Goal: Task Accomplishment & Management: Manage account settings

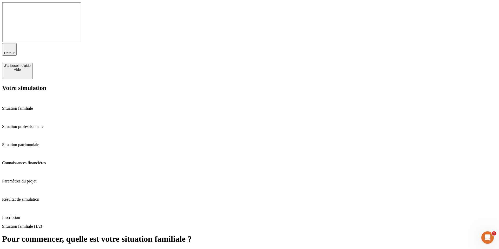
click at [31, 215] on p "Inscription" at bounding box center [249, 217] width 495 height 5
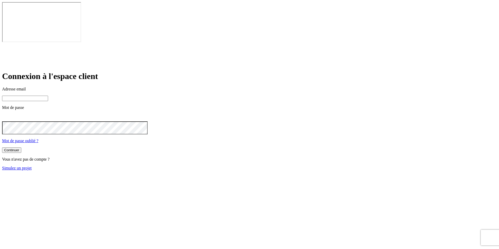
click at [48, 96] on input at bounding box center [25, 98] width 46 height 5
paste input "james.bond+9438@nalo.fr"
type input "james.bond+9438@nalo.fr"
click at [21, 147] on button "Continuer" at bounding box center [11, 149] width 19 height 5
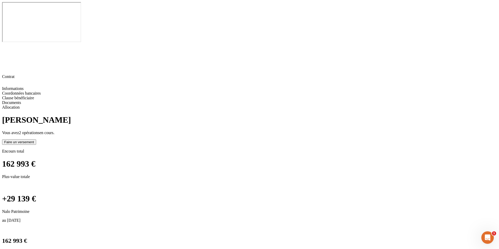
click at [40, 131] on span "2 opérations" at bounding box center [29, 133] width 21 height 4
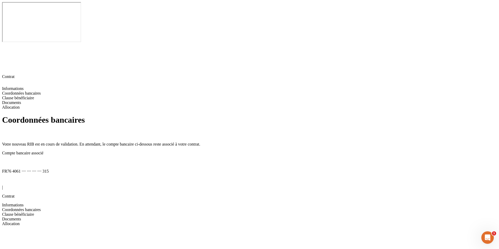
click at [34, 212] on span "Clause bénéficiaire" at bounding box center [18, 214] width 32 height 4
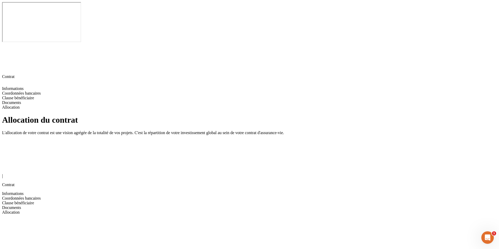
click at [15, 205] on div "Documents" at bounding box center [249, 207] width 495 height 5
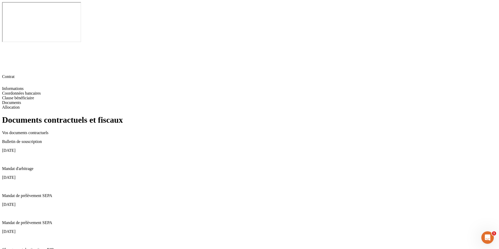
click at [6, 157] on icon at bounding box center [4, 159] width 4 height 4
click at [6, 184] on icon at bounding box center [4, 186] width 4 height 4
click at [6, 211] on icon at bounding box center [4, 213] width 4 height 4
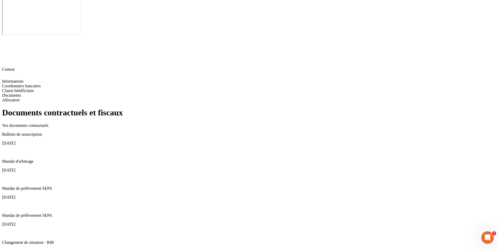
scroll to position [11, 0]
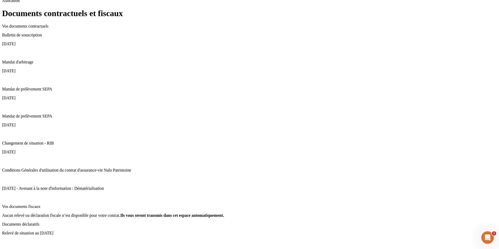
scroll to position [110, 0]
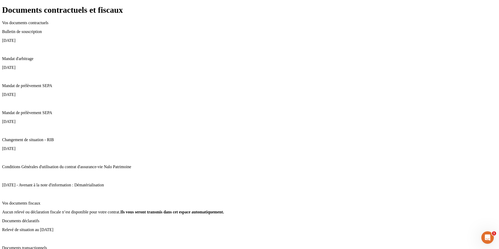
click at [6, 237] on icon at bounding box center [4, 238] width 3 height 3
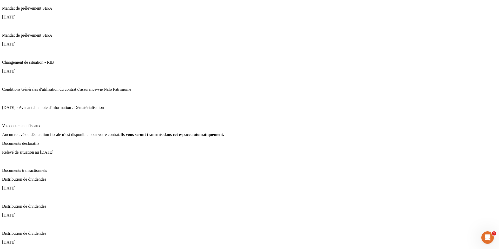
scroll to position [188, 0]
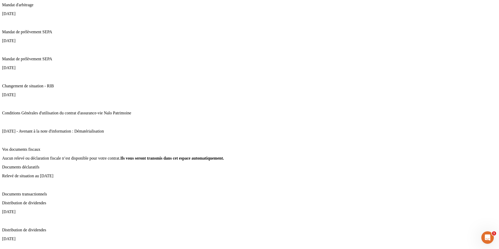
scroll to position [30, 0]
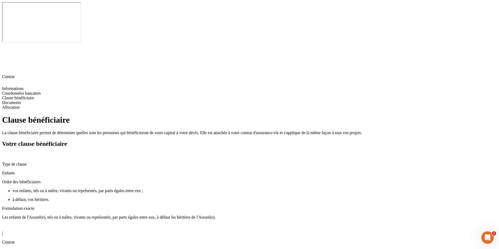
click at [6, 153] on icon at bounding box center [4, 155] width 4 height 4
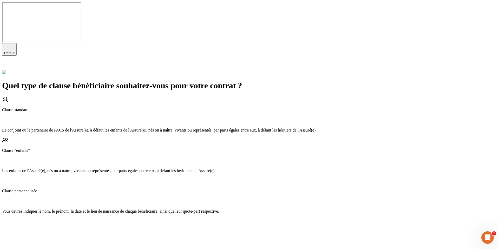
click at [334, 108] on div "Clause standard" at bounding box center [249, 116] width 495 height 16
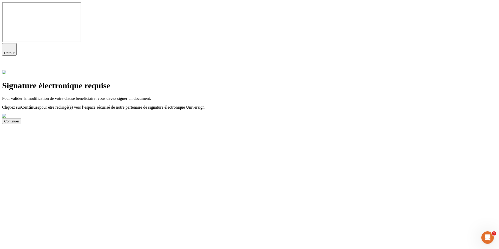
click at [21, 119] on button "Continuer" at bounding box center [11, 121] width 19 height 5
click at [19, 119] on div "Continuer" at bounding box center [11, 121] width 15 height 4
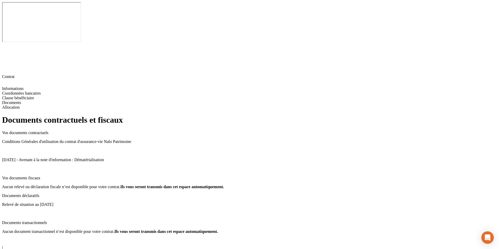
click at [392, 211] on div at bounding box center [249, 213] width 495 height 5
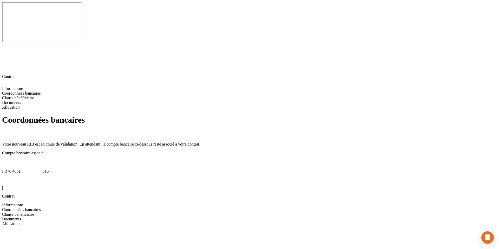
click at [6, 160] on icon at bounding box center [4, 162] width 4 height 4
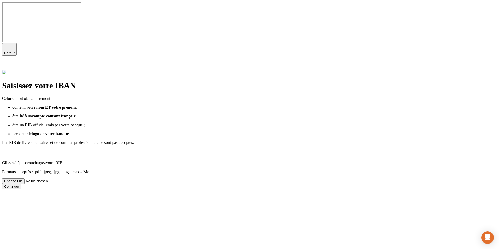
click at [345, 149] on label "Glissez/déposez ou chargez votre RIB. Formats acceptés : .pdf, .jpeg, .jpg, .pn…" at bounding box center [249, 166] width 495 height 34
click at [68, 178] on input "Glissez/déposez ou chargez votre RIB. Formats acceptés : .pdf, .jpeg, .jpg, .pn…" at bounding box center [35, 180] width 66 height 5
click at [21, 184] on button "Continuer" at bounding box center [11, 186] width 19 height 5
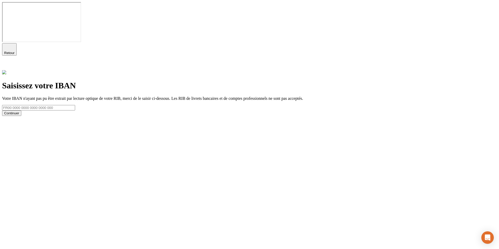
click at [8, 63] on icon at bounding box center [5, 66] width 6 height 6
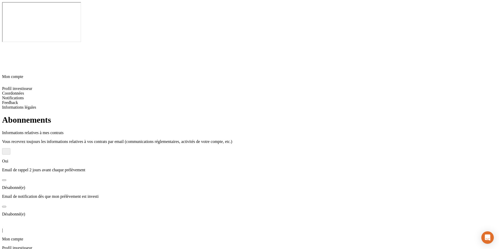
click at [24, 249] on span "Coordonnées" at bounding box center [13, 252] width 22 height 4
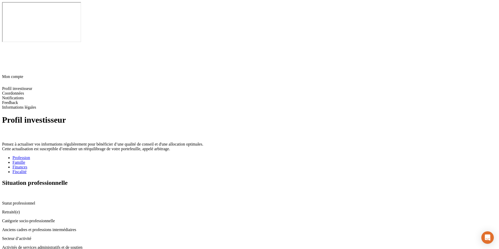
click at [159, 160] on div "Famille" at bounding box center [254, 162] width 485 height 5
click at [183, 165] on div "Finances" at bounding box center [254, 167] width 485 height 5
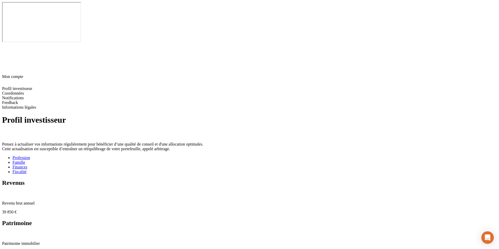
click at [212, 170] on div "Fiscalité" at bounding box center [254, 172] width 485 height 5
click at [8, 236] on icon at bounding box center [5, 239] width 6 height 6
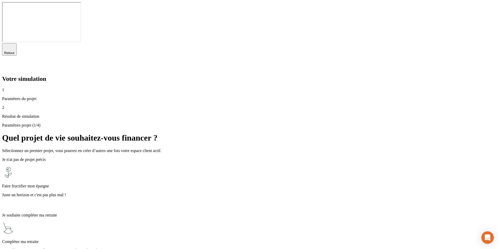
click at [10, 44] on icon "button" at bounding box center [9, 47] width 6 height 6
click at [12, 44] on icon "button" at bounding box center [9, 47] width 6 height 6
click at [7, 44] on icon "button" at bounding box center [9, 47] width 6 height 6
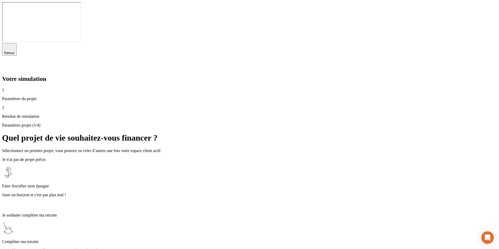
click at [14, 44] on div "Retour" at bounding box center [9, 49] width 10 height 11
click at [7, 64] on icon at bounding box center [5, 66] width 4 height 4
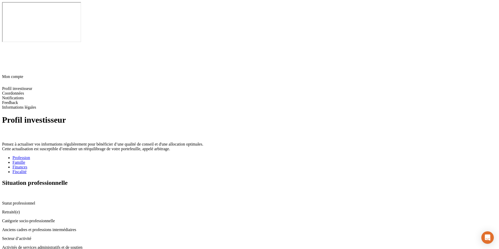
click at [155, 160] on div "Famille" at bounding box center [254, 162] width 485 height 5
click at [183, 165] on div "Finances" at bounding box center [254, 167] width 485 height 5
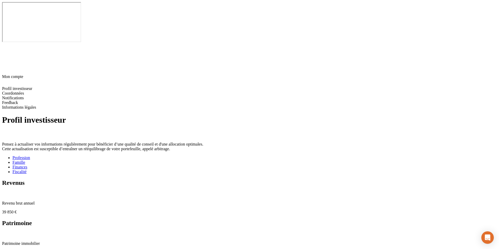
click at [212, 170] on div "Fiscalité" at bounding box center [254, 172] width 485 height 5
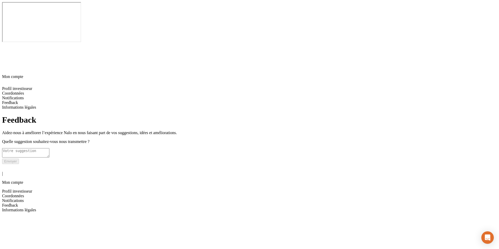
click at [10, 164] on div "| Mon compte" at bounding box center [249, 174] width 495 height 21
click at [8, 164] on icon at bounding box center [5, 167] width 6 height 6
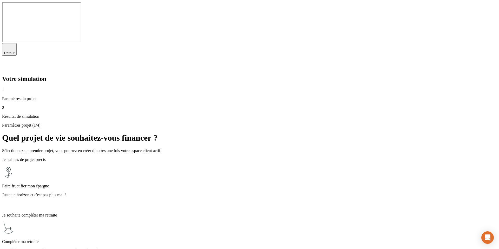
click at [284, 166] on div "Faire fructifier mon épargne Juste un horizon et c'est pas plus mal !" at bounding box center [249, 187] width 495 height 43
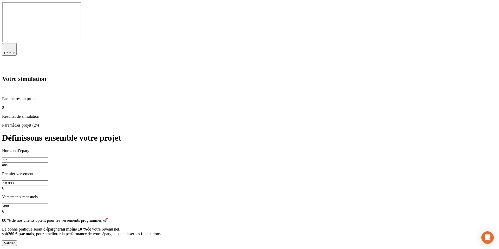
click at [10, 44] on icon "button" at bounding box center [9, 47] width 6 height 6
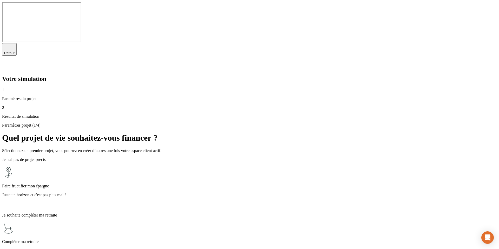
click at [9, 44] on icon "button" at bounding box center [9, 47] width 6 height 6
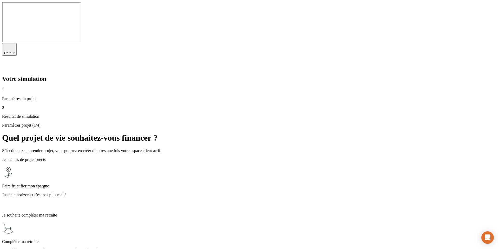
click at [14, 44] on div "Retour" at bounding box center [9, 49] width 10 height 11
click at [12, 44] on icon "button" at bounding box center [9, 47] width 6 height 6
click at [9, 44] on icon "button" at bounding box center [9, 47] width 6 height 6
click at [43, 105] on div "2 Résultat de simulation" at bounding box center [249, 112] width 495 height 14
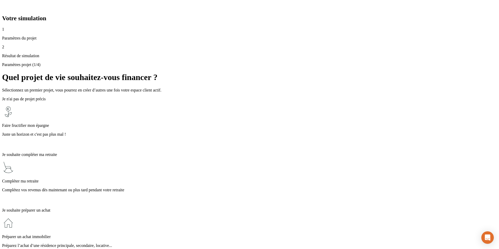
scroll to position [61, 0]
click at [8, 8] on icon at bounding box center [5, 5] width 6 height 6
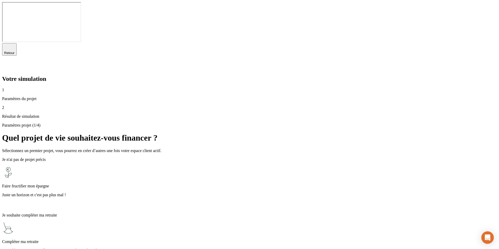
click at [10, 44] on icon "button" at bounding box center [9, 47] width 6 height 6
click at [230, 193] on p "Juste un horizon et c'est pas plus mal !" at bounding box center [249, 195] width 495 height 5
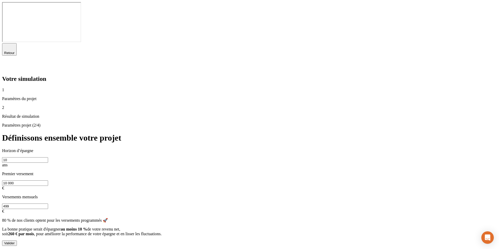
click at [8, 44] on icon "button" at bounding box center [9, 47] width 6 height 6
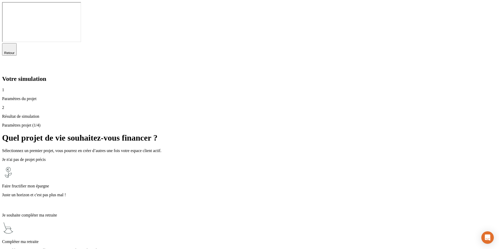
click at [230, 239] on p "Compléter ma retraite" at bounding box center [249, 241] width 495 height 5
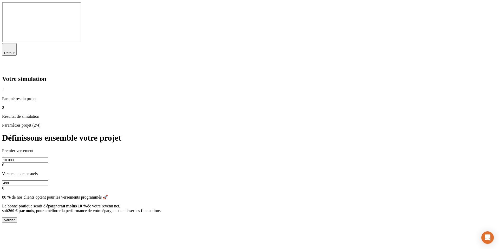
click at [55, 105] on div "2 Résultat de simulation" at bounding box center [249, 112] width 495 height 14
click at [8, 63] on icon at bounding box center [5, 66] width 6 height 6
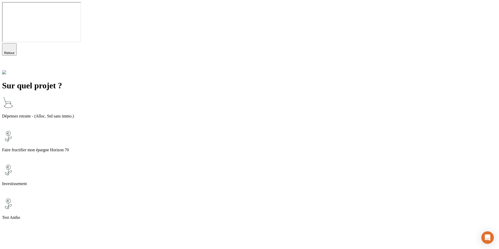
click at [281, 96] on div "Dépenses retraite - (Alloc. Std sans immo.)" at bounding box center [249, 113] width 495 height 34
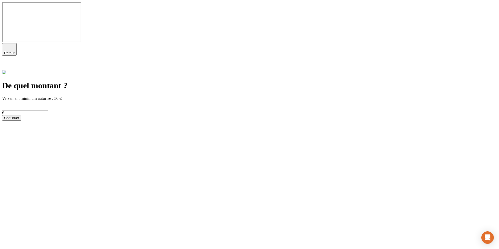
click at [11, 44] on icon "button" at bounding box center [9, 47] width 6 height 6
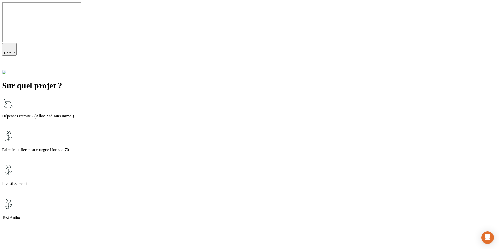
click at [15, 51] on span "Retour" at bounding box center [9, 53] width 10 height 4
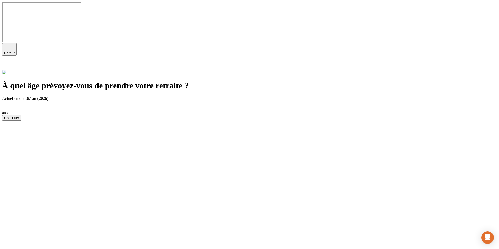
click at [48, 105] on input "text" at bounding box center [25, 107] width 46 height 5
click at [49, 96] on span "67 an (2026)" at bounding box center [38, 98] width 22 height 4
click at [12, 44] on icon "button" at bounding box center [9, 47] width 6 height 6
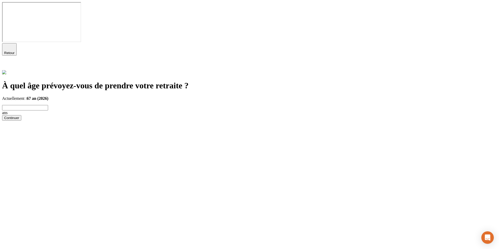
click at [8, 63] on icon at bounding box center [5, 66] width 6 height 6
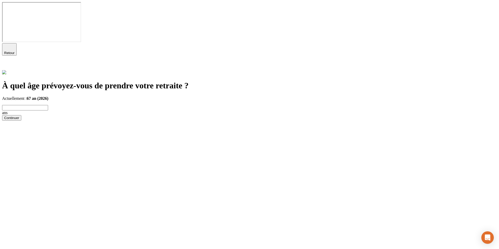
click at [8, 45] on icon "button" at bounding box center [10, 47] width 4 height 4
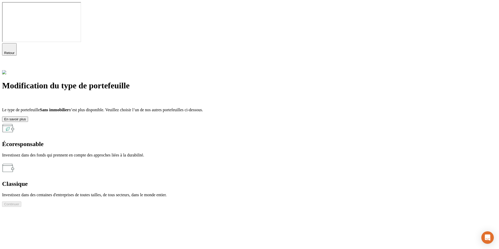
click at [318, 193] on p "Investissez dans des centaines d'entreprises de toutes tailles, de tous secteur…" at bounding box center [249, 195] width 495 height 5
click at [21, 201] on button "Continuer" at bounding box center [11, 203] width 19 height 5
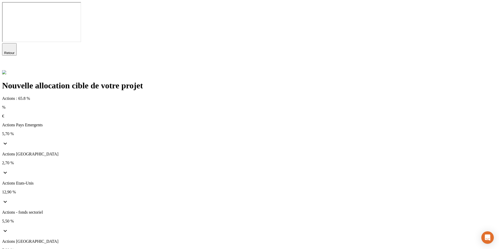
scroll to position [3, 0]
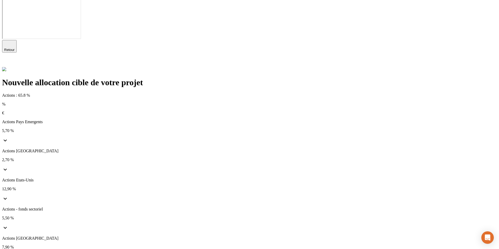
click at [377, 111] on p "€" at bounding box center [249, 113] width 495 height 5
click at [7, 140] on icon at bounding box center [5, 141] width 3 height 2
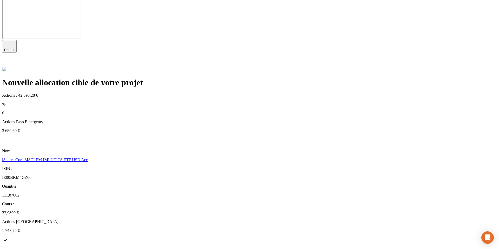
click at [8, 137] on icon at bounding box center [5, 140] width 6 height 6
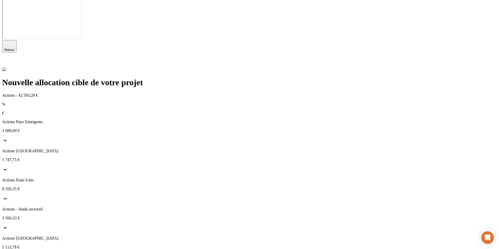
click at [370, 102] on div "%" at bounding box center [249, 104] width 495 height 5
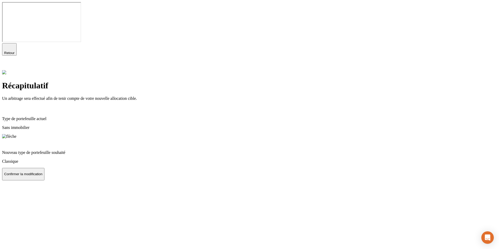
click at [225, 139] on div "Nouveau type de portefeuille souhaité Classique" at bounding box center [249, 151] width 495 height 25
click at [42, 172] on p "Confirmer la modification" at bounding box center [23, 174] width 38 height 4
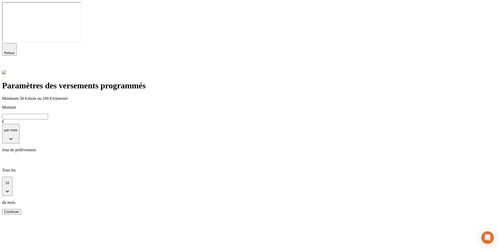
drag, startPoint x: 171, startPoint y: 61, endPoint x: 168, endPoint y: 63, distance: 3.1
click at [48, 114] on input "text" at bounding box center [25, 116] width 46 height 5
type input "800"
click at [19, 124] on button "par mois" at bounding box center [10, 133] width 17 height 19
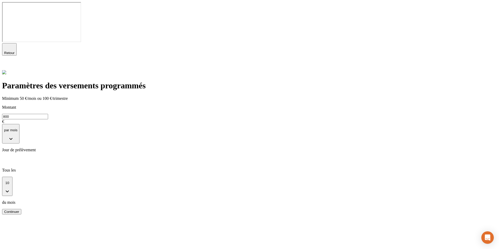
click at [9, 191] on icon "button" at bounding box center [7, 192] width 3 height 2
click at [153, 236] on p "5" at bounding box center [254, 238] width 485 height 5
click at [153, 209] on div "Continuer" at bounding box center [249, 211] width 495 height 5
click at [19, 210] on div "Continuer" at bounding box center [11, 212] width 15 height 4
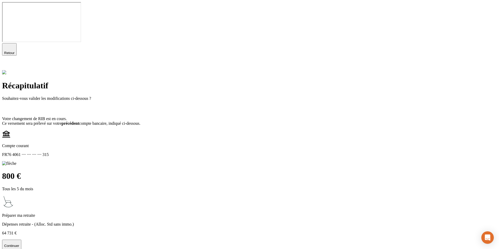
click at [19, 244] on p "Continuer" at bounding box center [11, 246] width 15 height 4
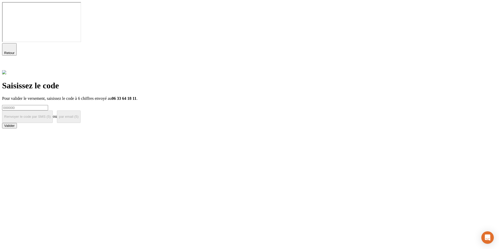
click at [48, 105] on input at bounding box center [25, 107] width 46 height 5
type input "000000"
click at [2, 123] on button "Valider" at bounding box center [9, 125] width 15 height 5
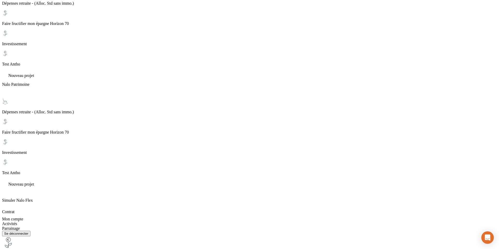
scroll to position [113, 0]
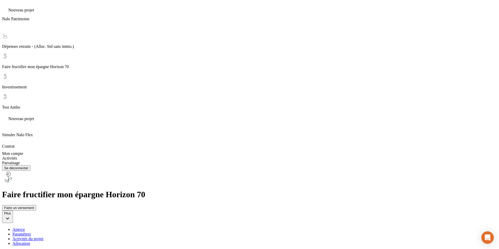
scroll to position [198, 0]
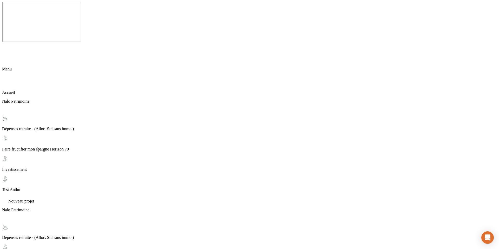
scroll to position [0, 0]
